Goal: Navigation & Orientation: Go to known website

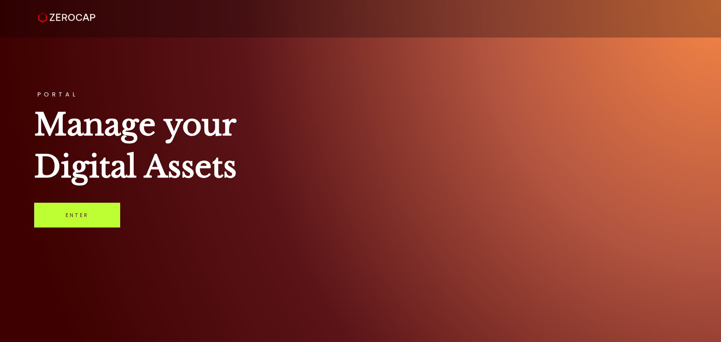
click at [94, 220] on link "Enter" at bounding box center [77, 215] width 86 height 25
